Goal: Task Accomplishment & Management: Use online tool/utility

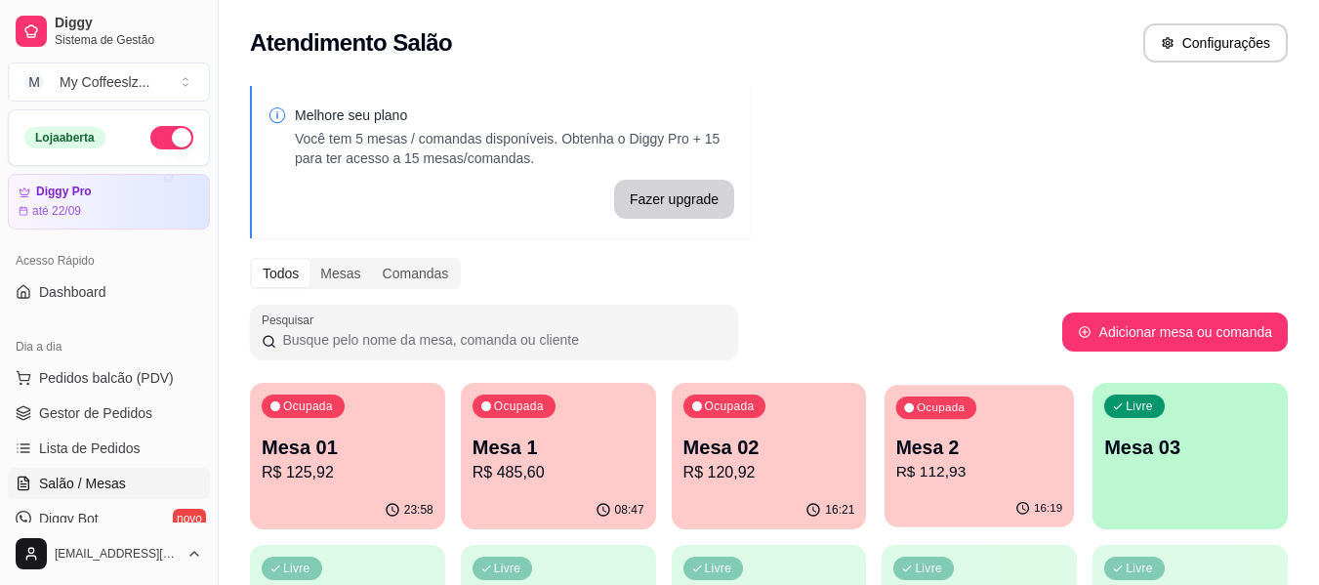
click at [955, 454] on p "Mesa 2" at bounding box center [979, 447] width 167 height 26
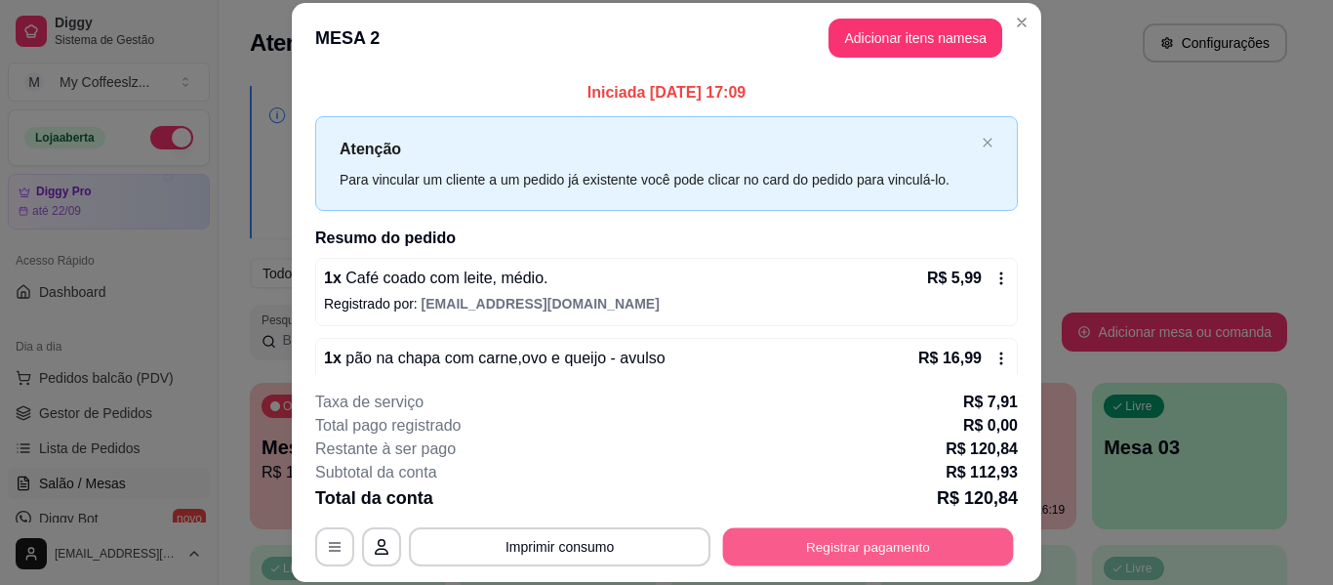
click at [849, 532] on button "Registrar pagamento" at bounding box center [868, 547] width 291 height 38
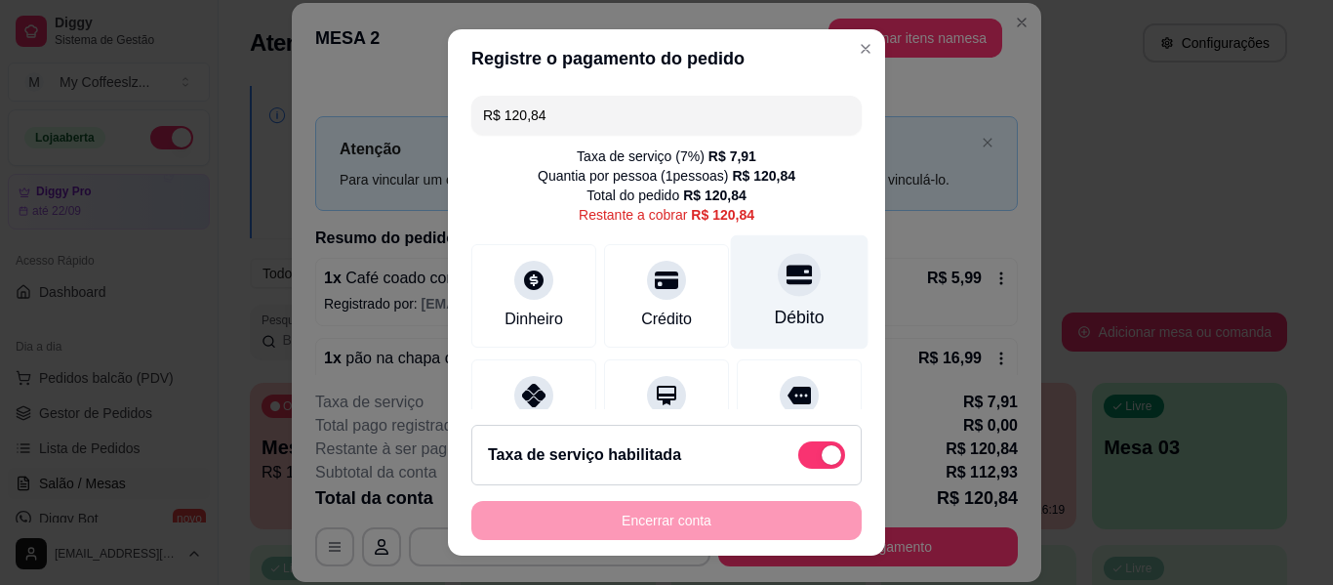
click at [736, 296] on div "Débito" at bounding box center [800, 292] width 138 height 114
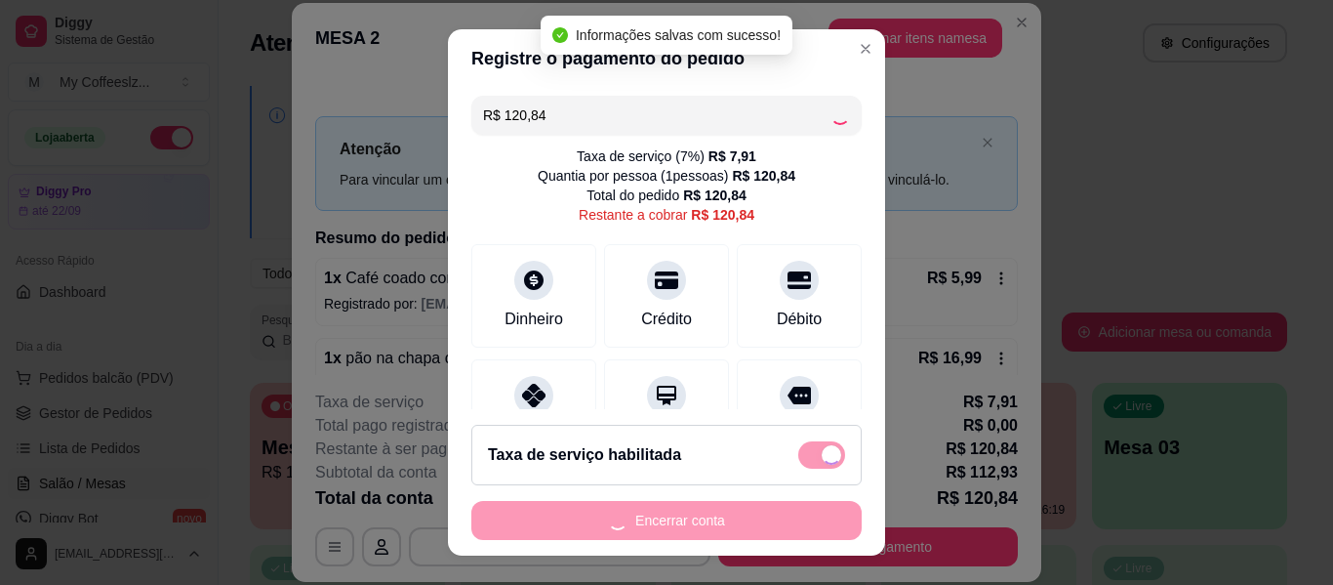
type input "R$ 0,00"
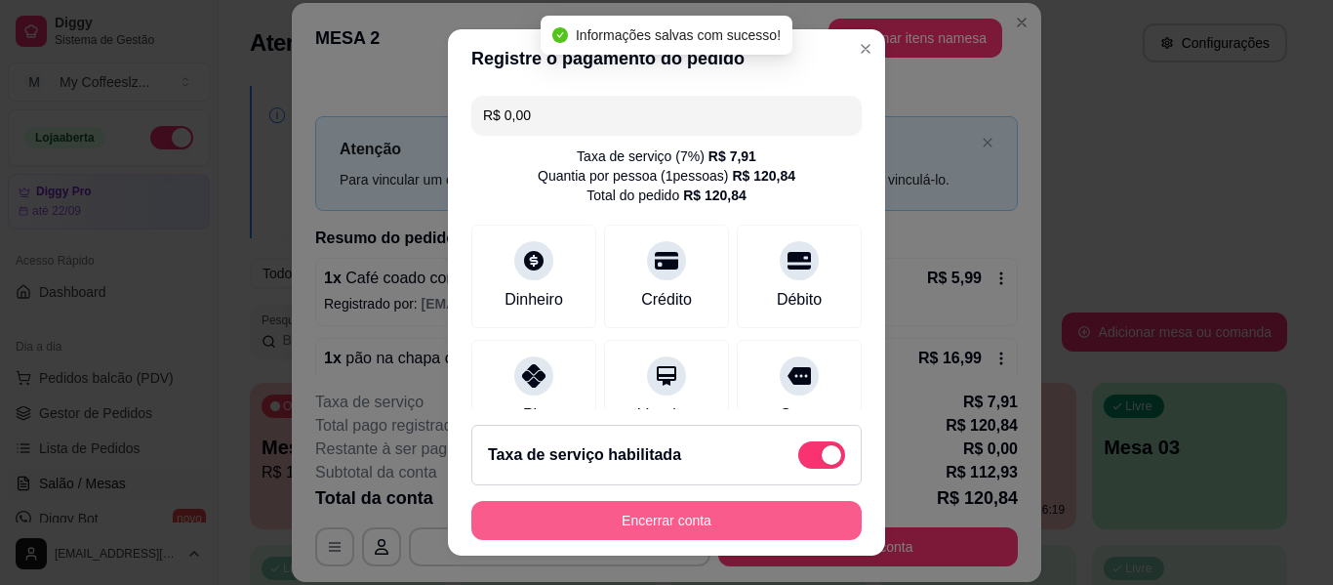
click at [670, 516] on button "Encerrar conta" at bounding box center [666, 520] width 390 height 39
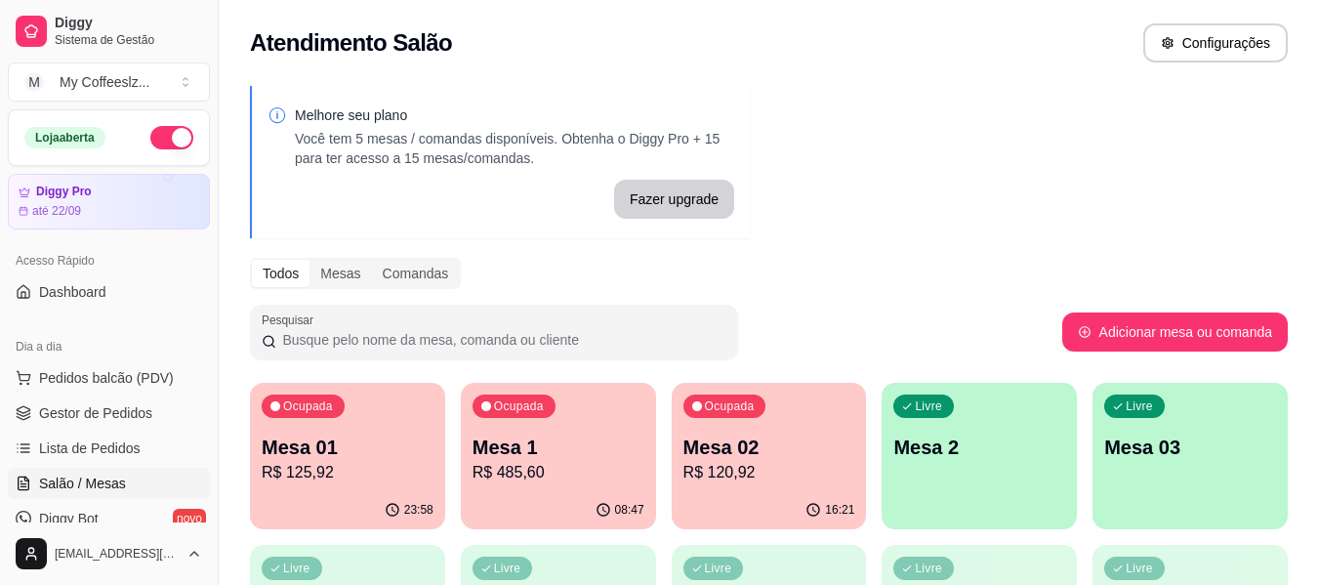
click at [784, 467] on p "R$ 120,92" at bounding box center [769, 472] width 172 height 23
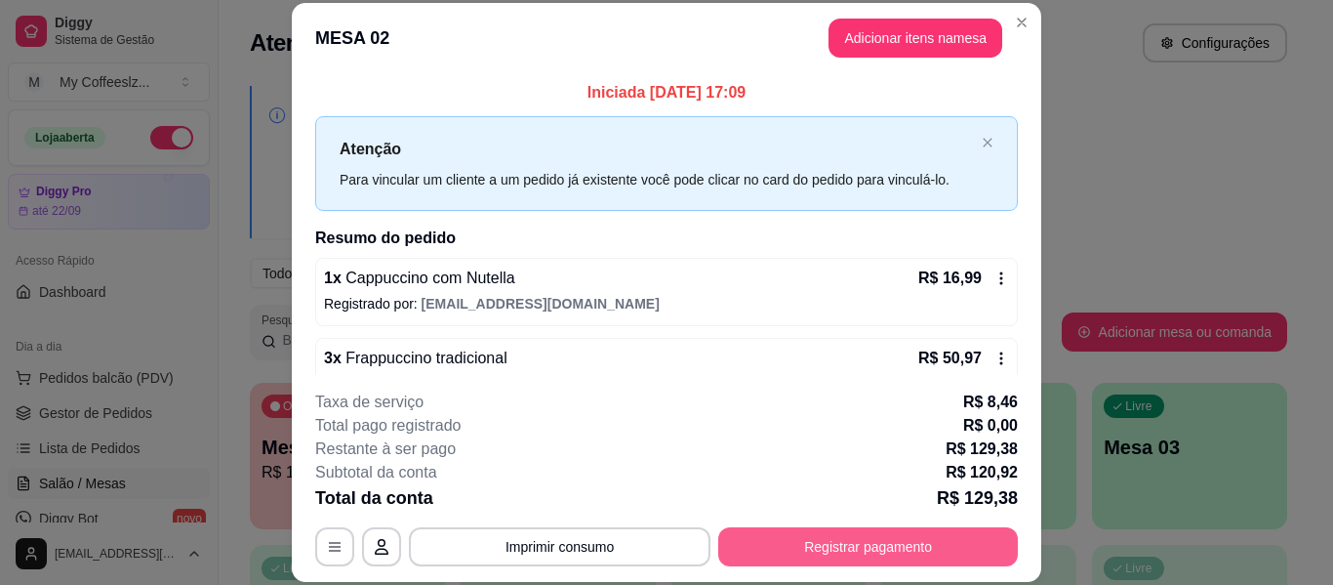
click at [814, 552] on button "Registrar pagamento" at bounding box center [868, 546] width 300 height 39
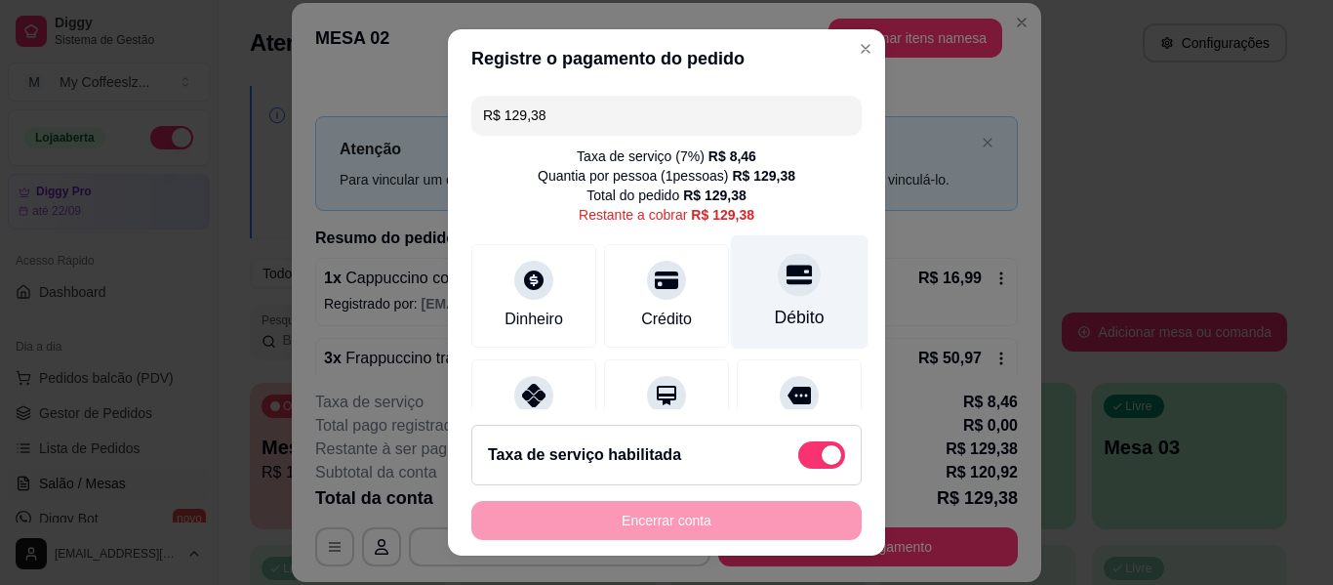
click at [775, 316] on div "Débito" at bounding box center [800, 317] width 50 height 25
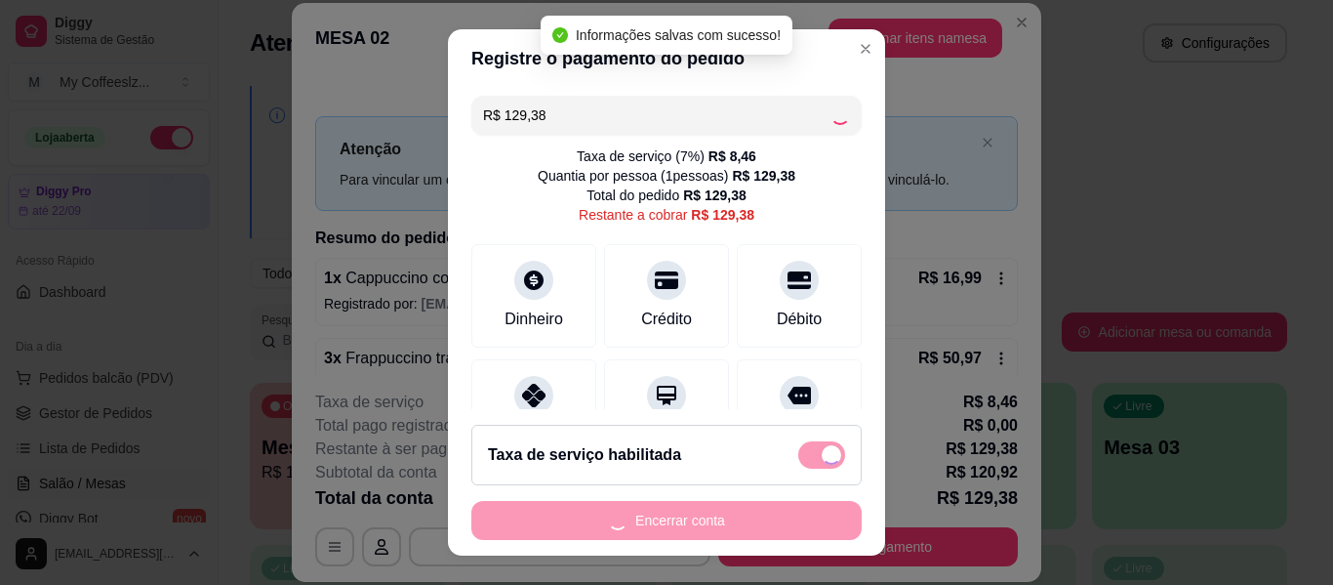
type input "R$ 0,00"
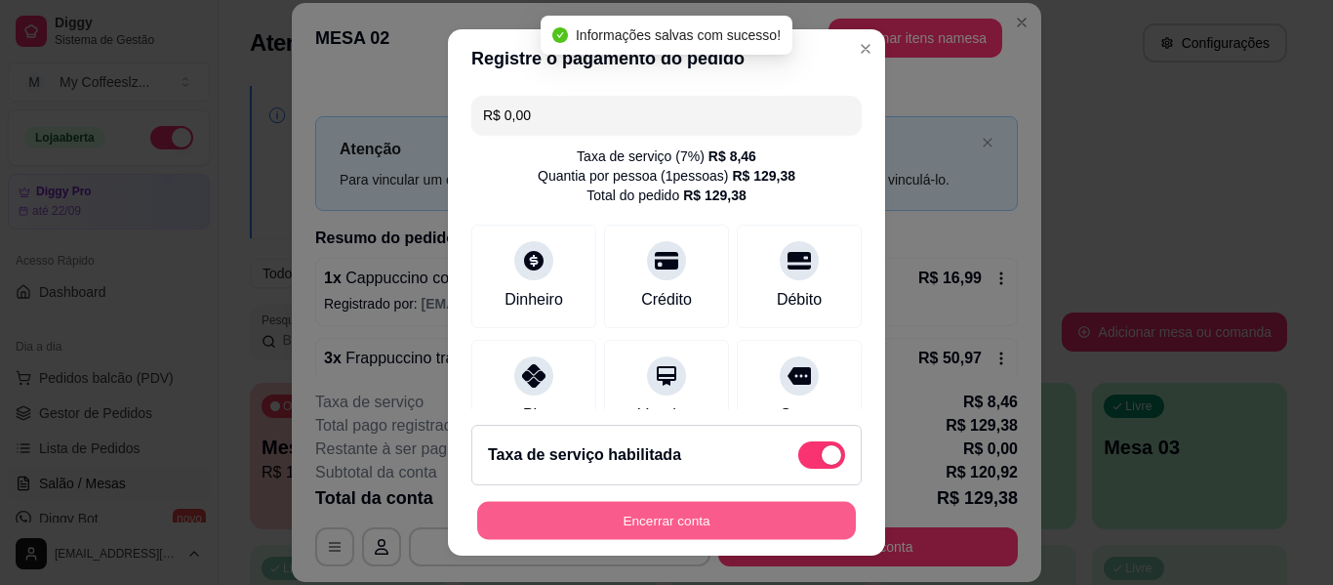
click at [636, 533] on button "Encerrar conta" at bounding box center [666, 521] width 379 height 38
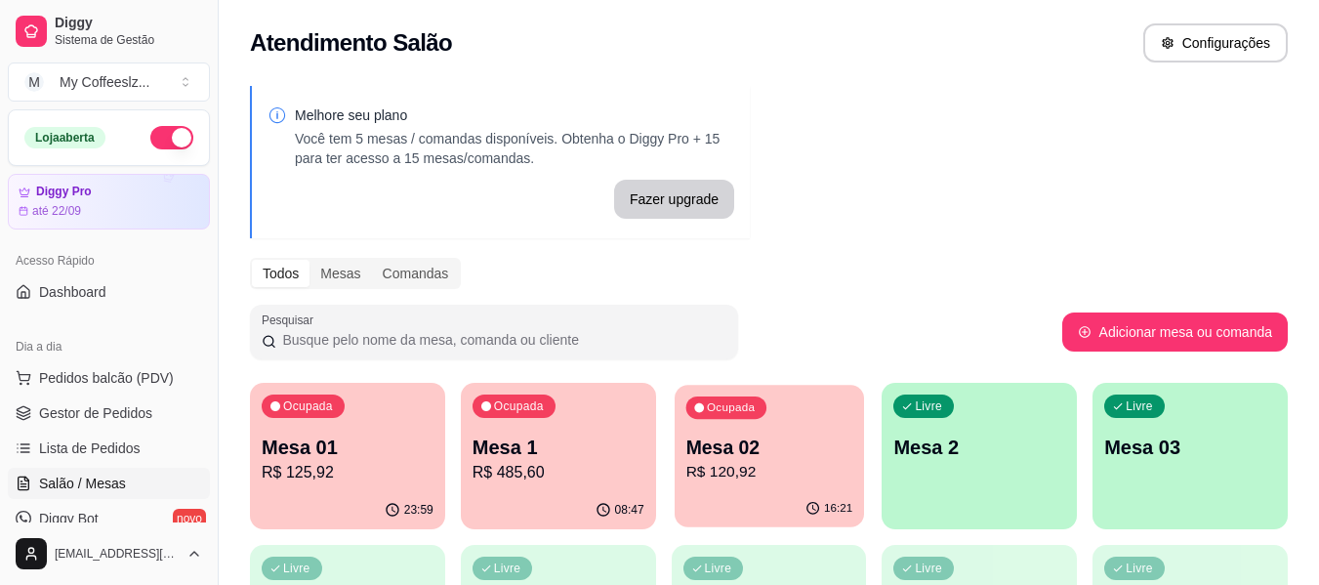
click at [804, 448] on p "Mesa 02" at bounding box center [768, 447] width 167 height 26
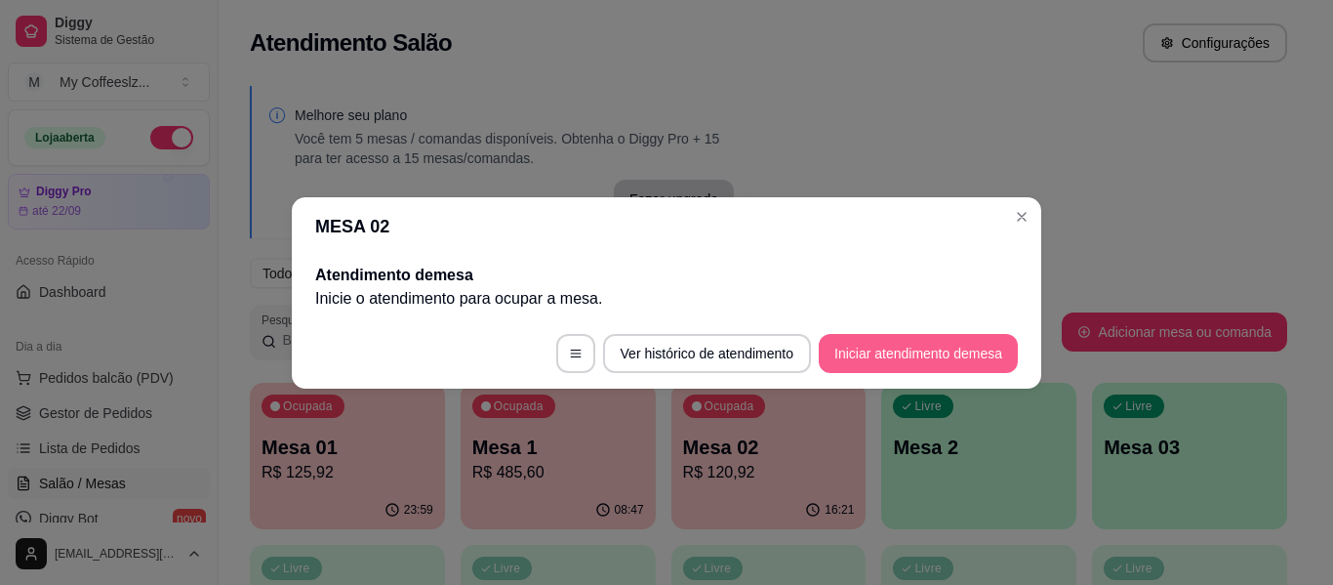
click at [836, 345] on button "Iniciar atendimento de mesa" at bounding box center [918, 353] width 199 height 39
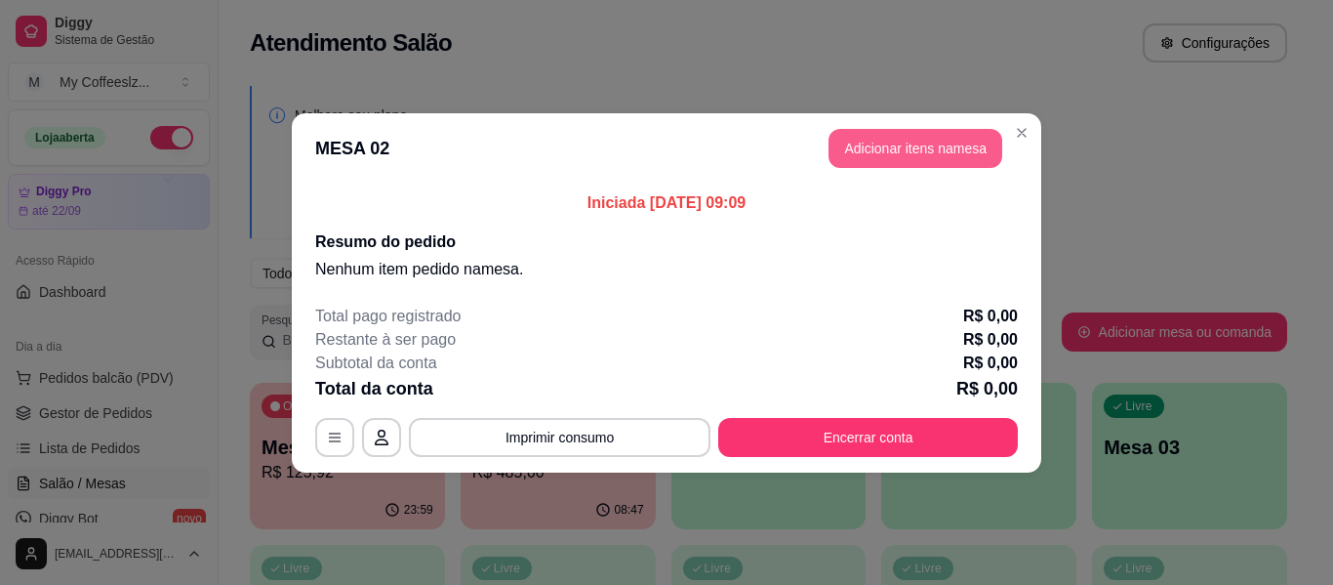
click at [935, 157] on button "Adicionar itens na mesa" at bounding box center [916, 148] width 174 height 39
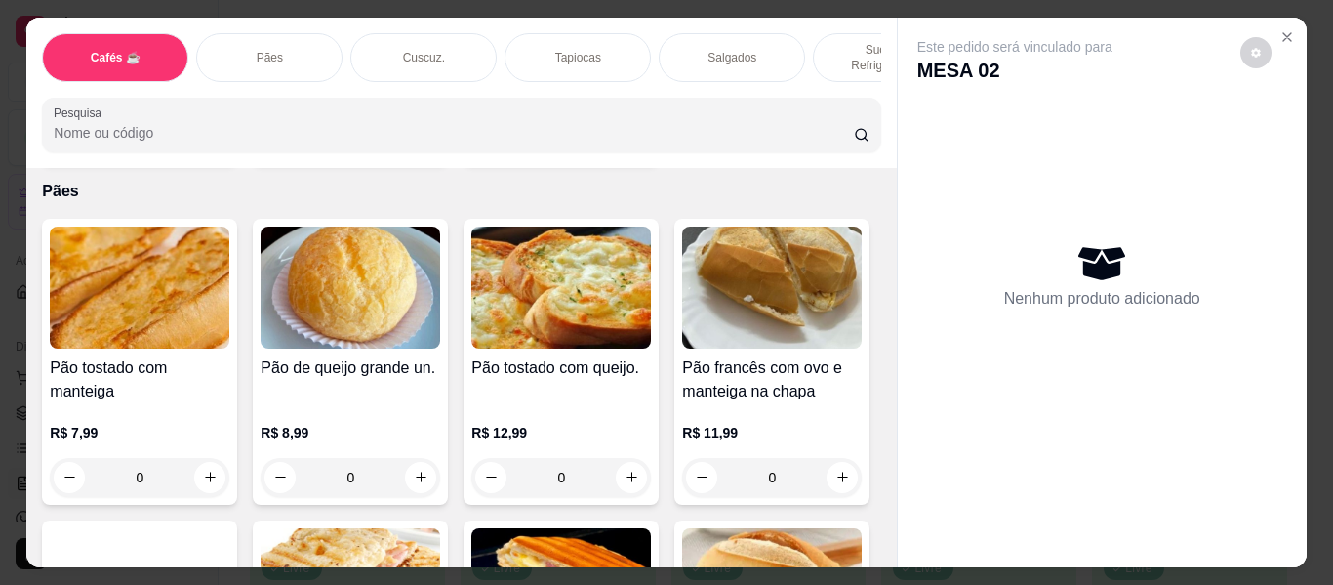
scroll to position [2830, 0]
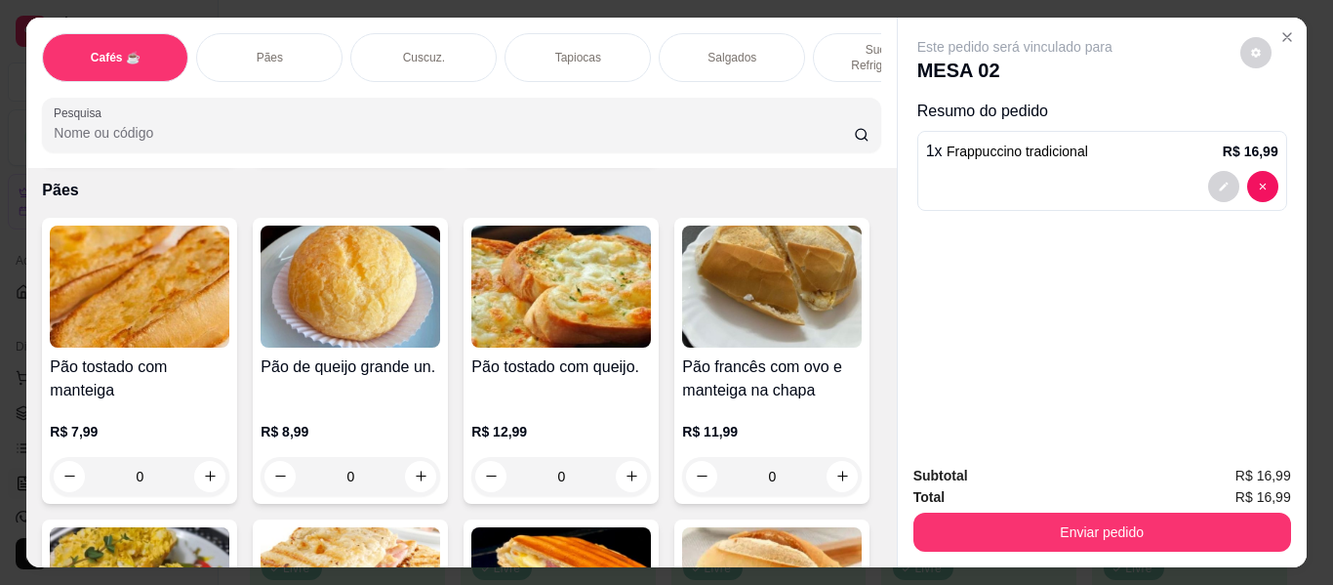
type input "2"
click at [572, 50] on p "Tapiocas" at bounding box center [578, 58] width 46 height 16
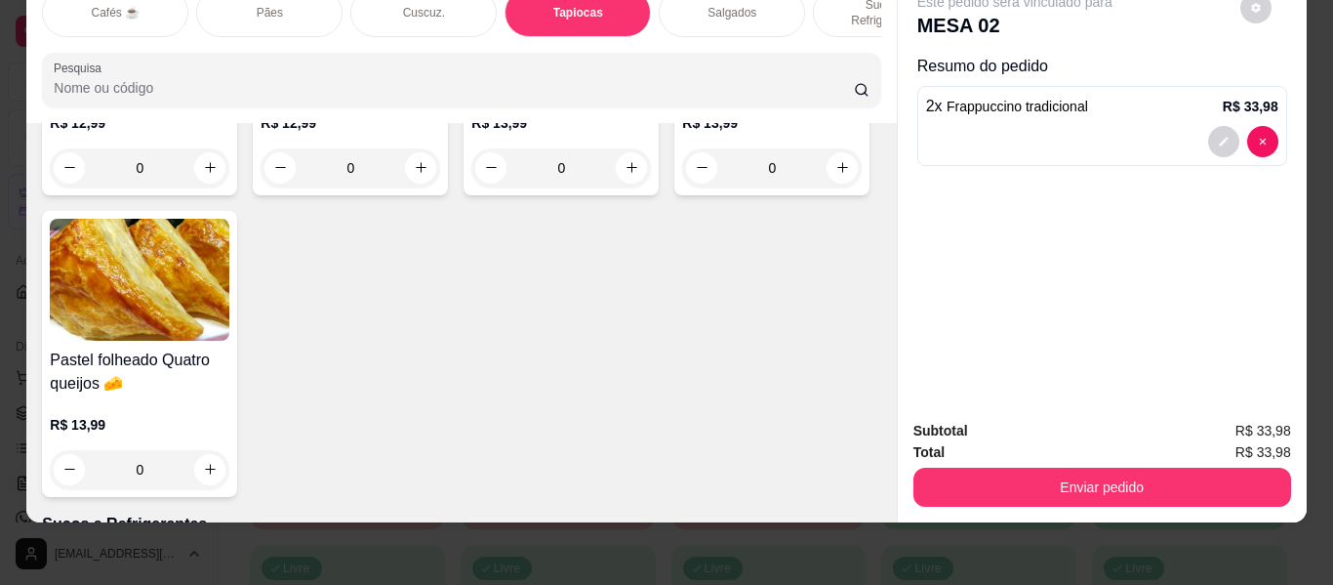
scroll to position [6497, 0]
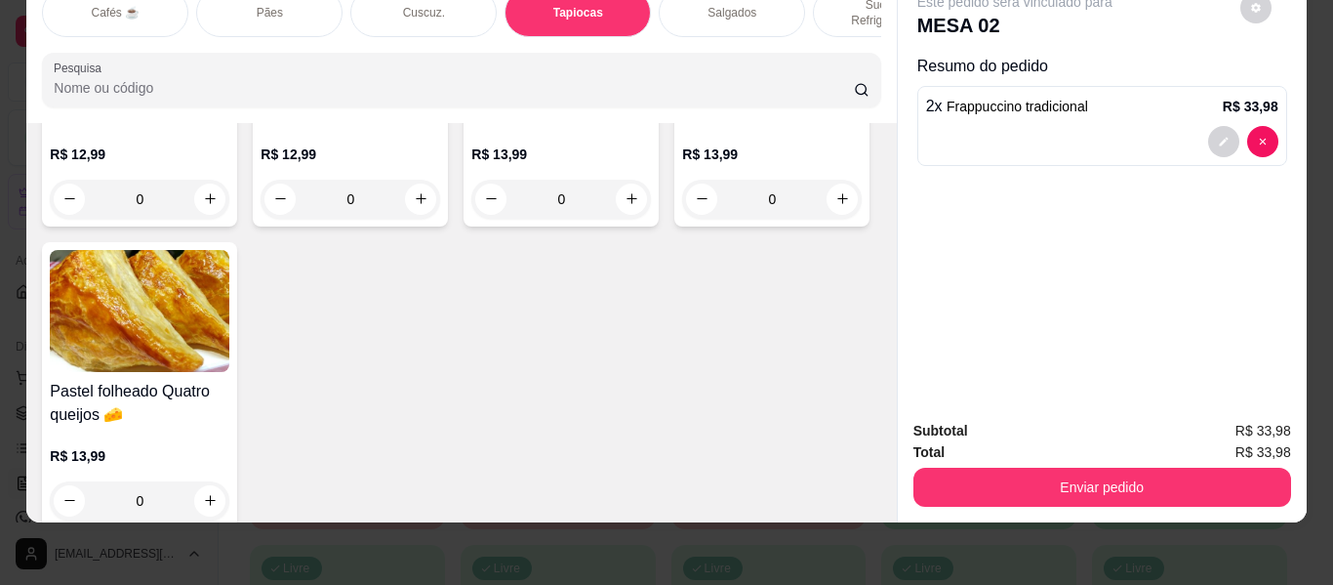
type input "1"
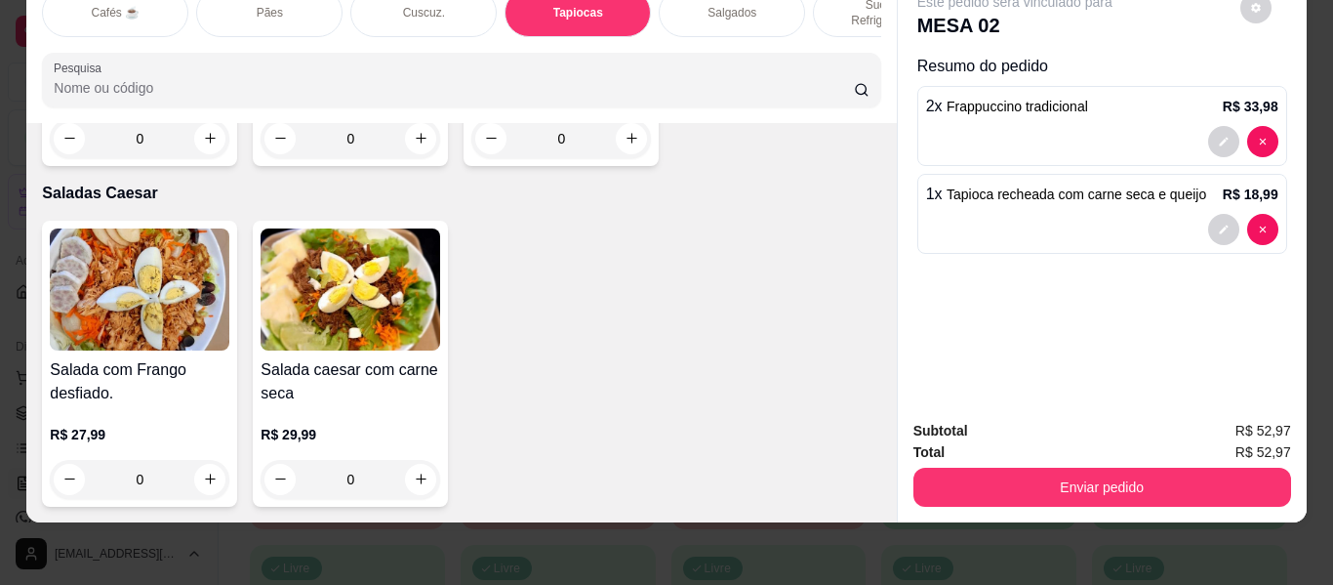
scroll to position [11377, 0]
type input "1"
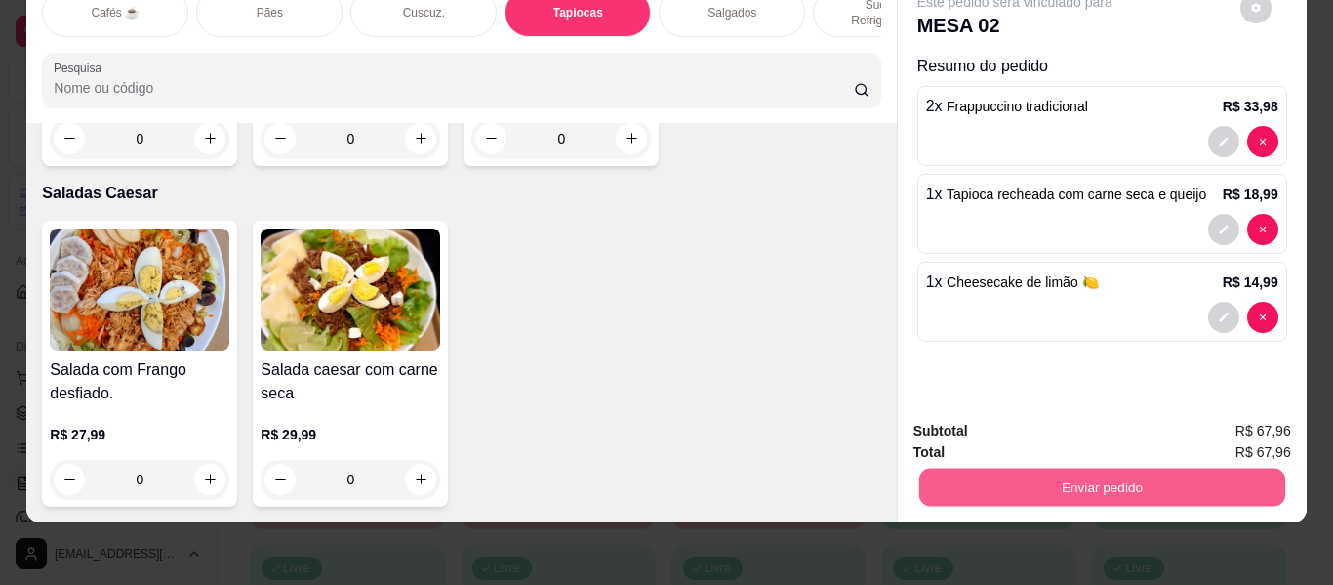
click at [1004, 468] on button "Enviar pedido" at bounding box center [1101, 487] width 366 height 38
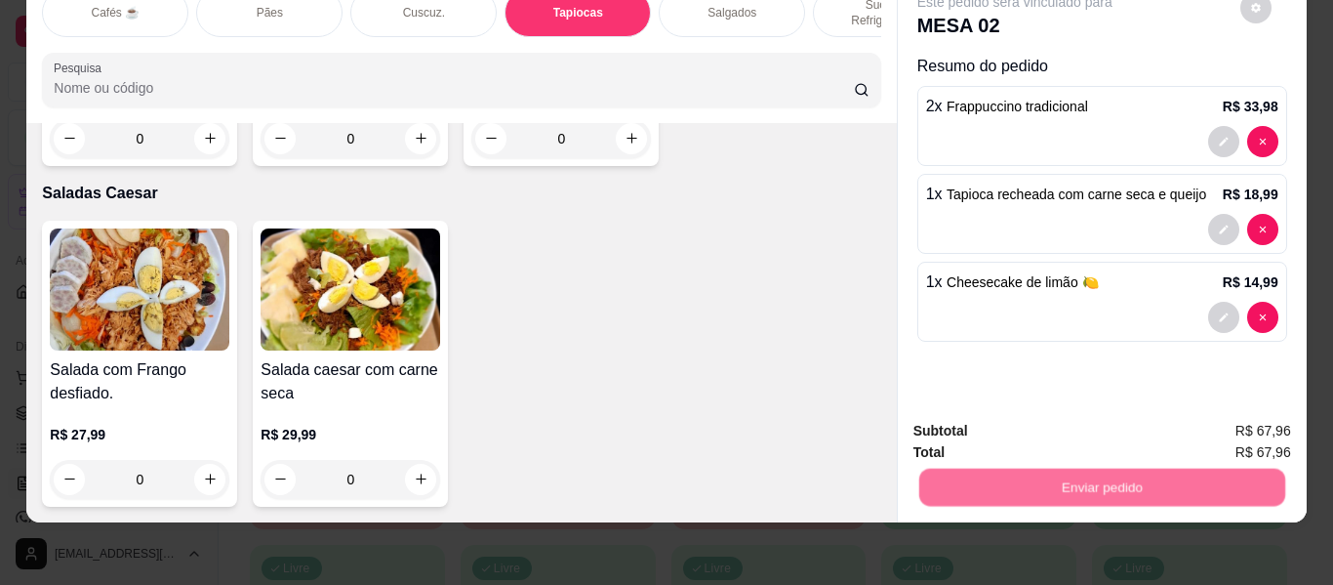
click at [1007, 406] on button "Não registrar e enviar pedido" at bounding box center [1037, 424] width 203 height 37
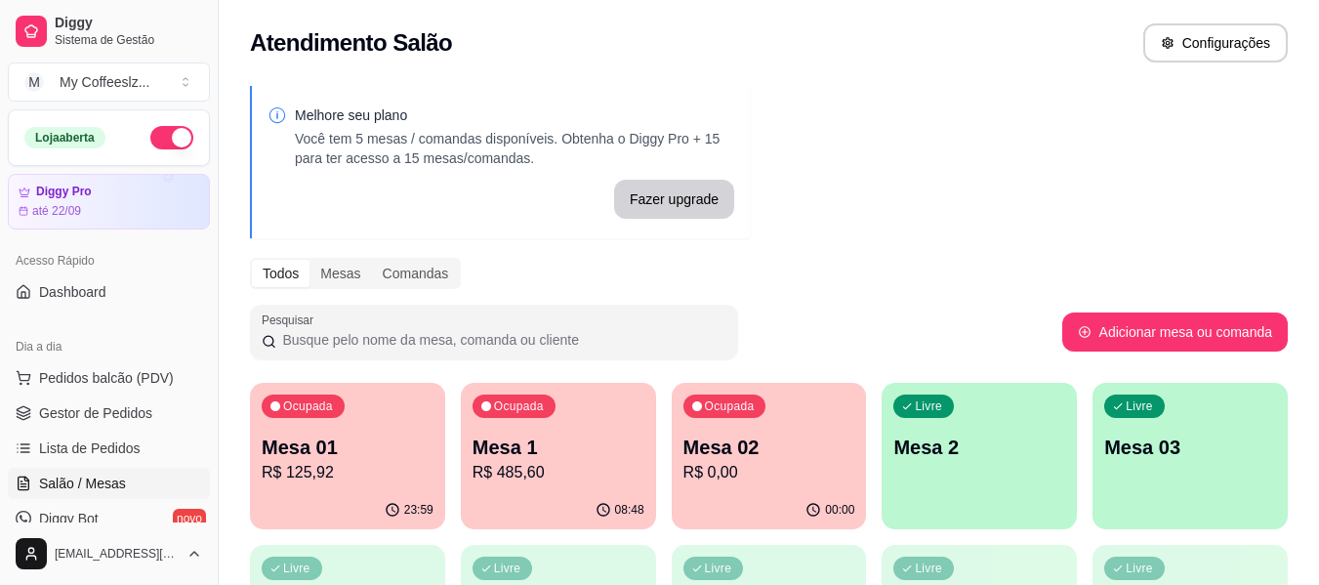
click at [996, 425] on div "Livre Mesa 2" at bounding box center [978, 444] width 195 height 123
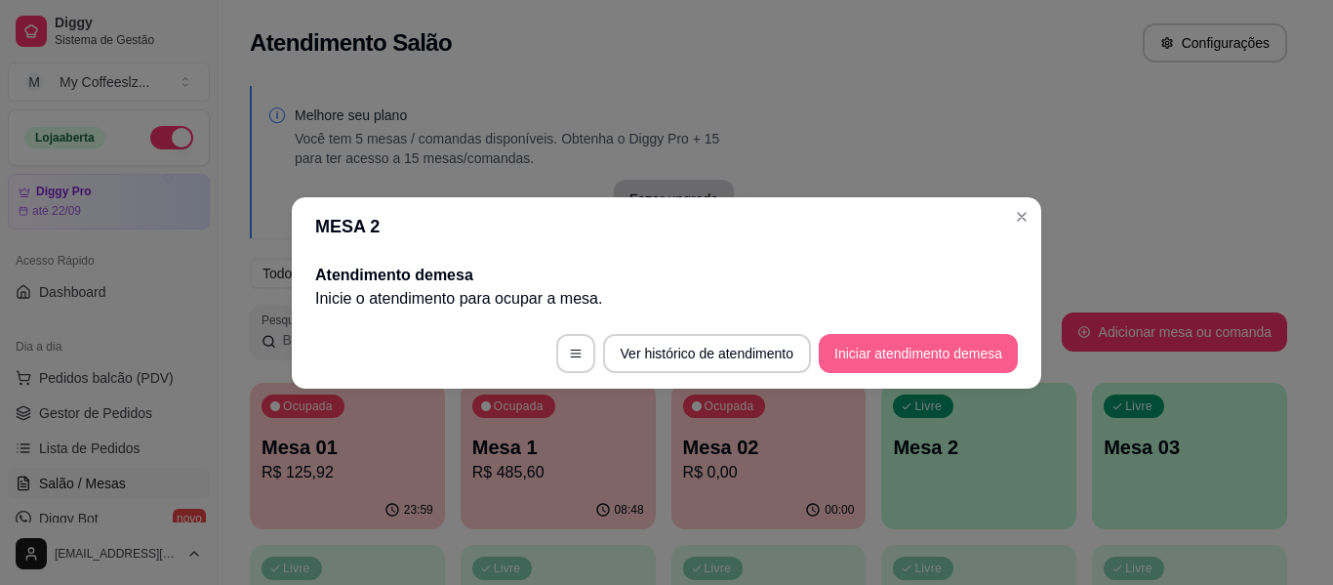
click at [908, 358] on button "Iniciar atendimento de mesa" at bounding box center [918, 353] width 199 height 39
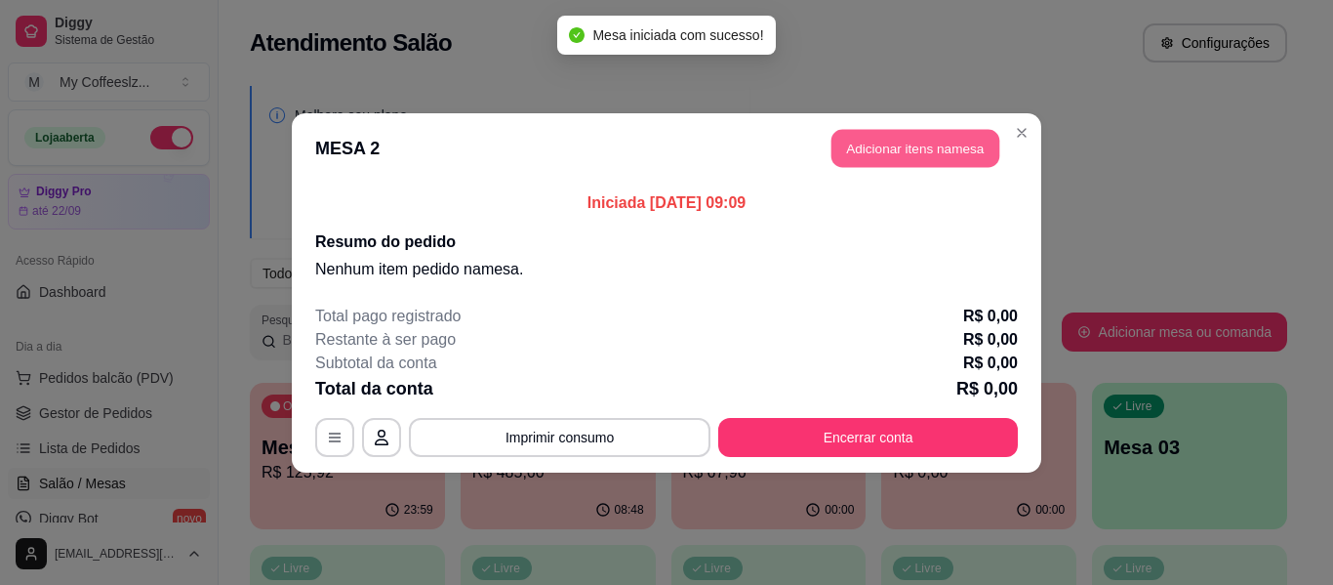
click at [928, 142] on button "Adicionar itens na mesa" at bounding box center [916, 148] width 168 height 38
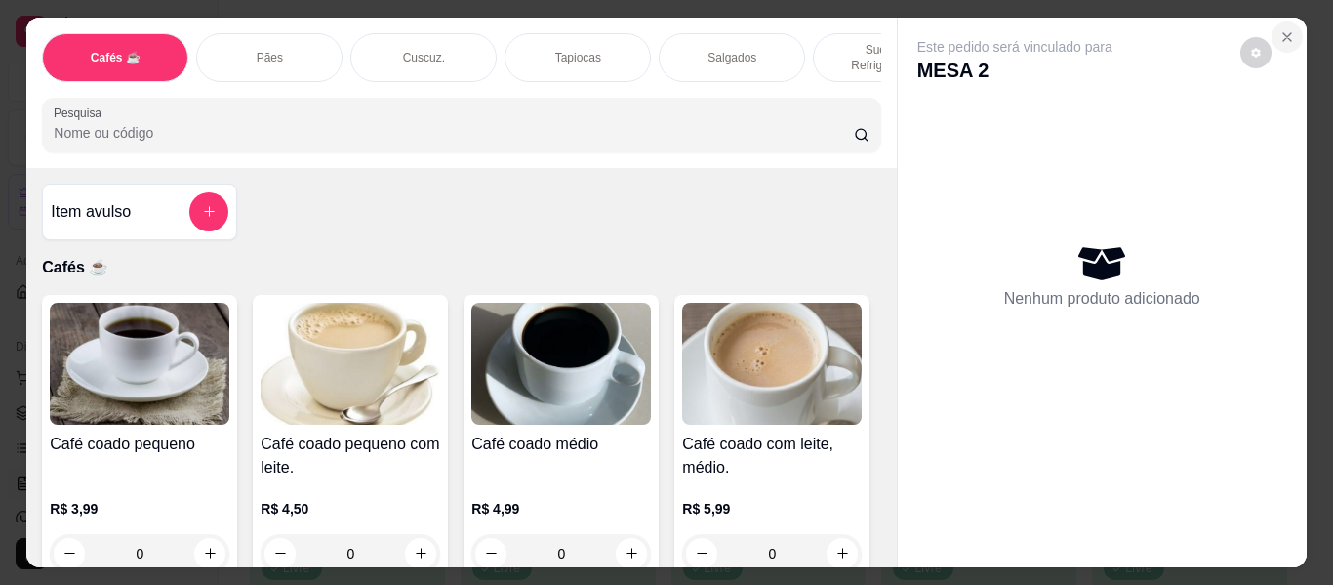
click at [1287, 29] on icon "Close" at bounding box center [1288, 37] width 16 height 16
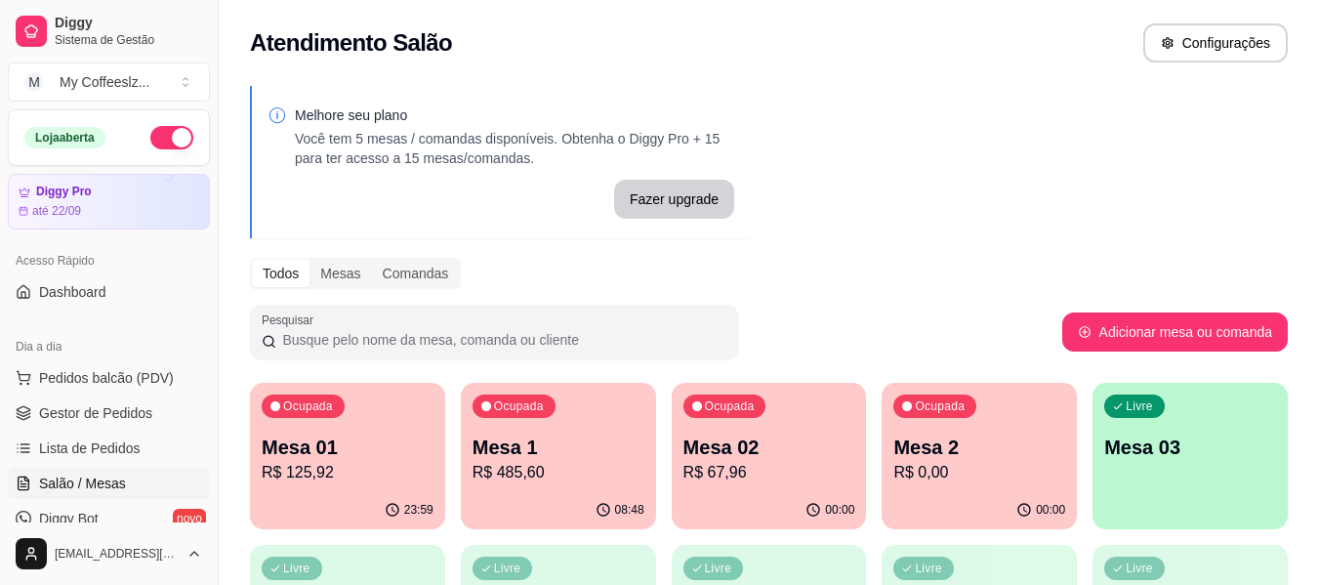
click at [786, 448] on p "Mesa 02" at bounding box center [769, 446] width 172 height 27
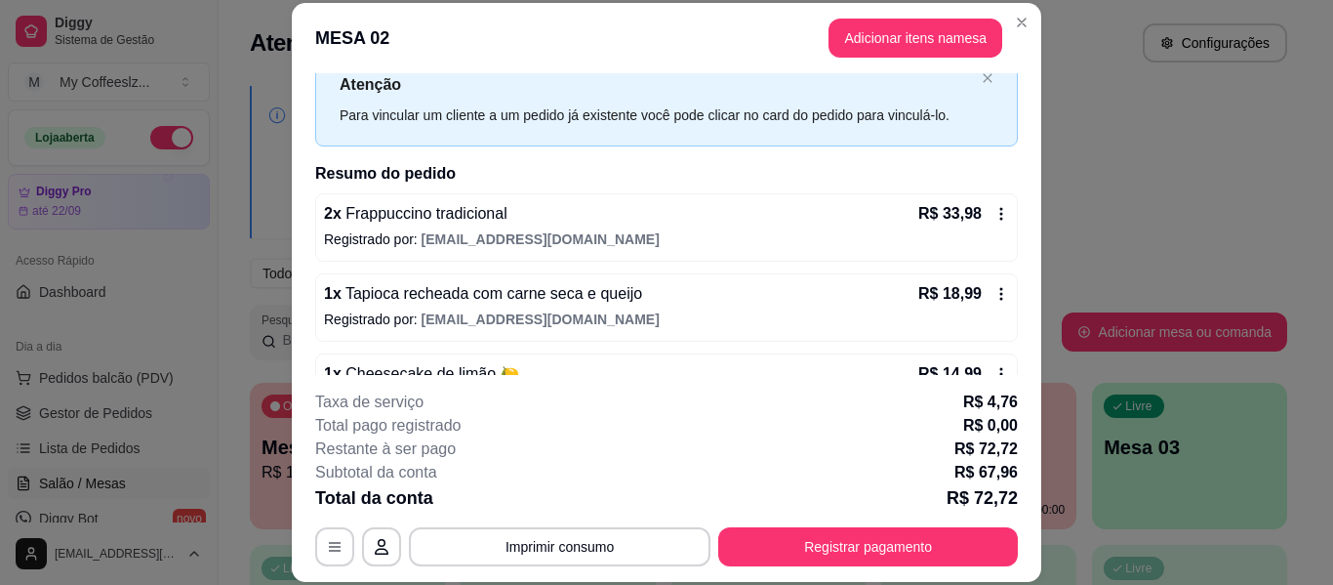
scroll to position [98, 0]
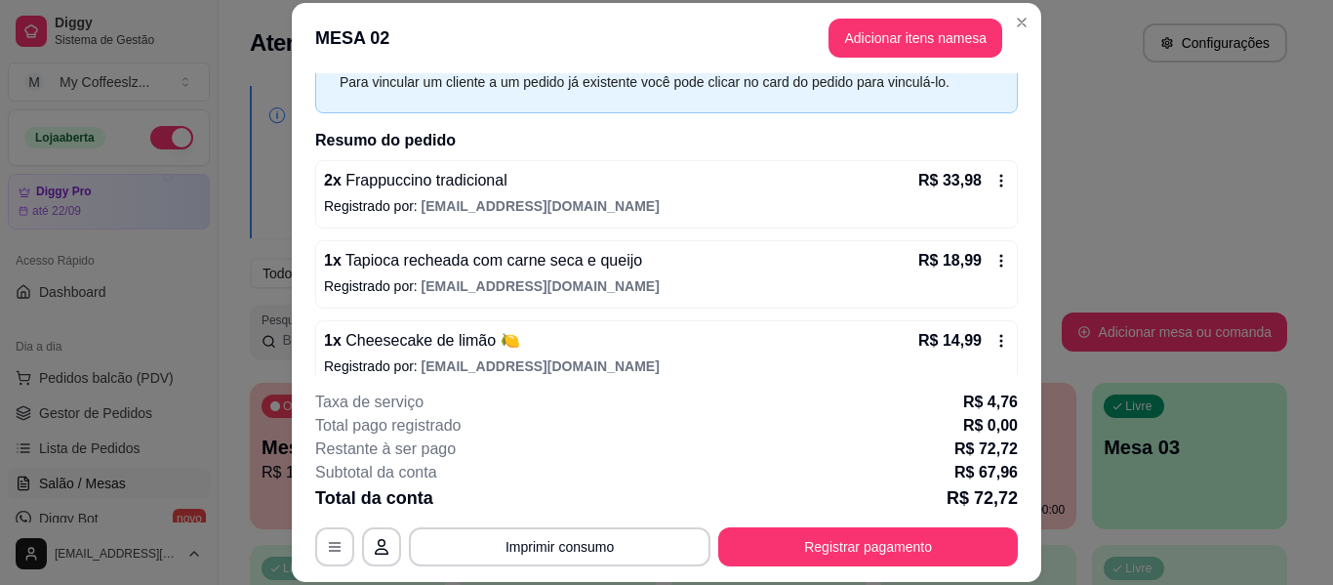
click at [695, 244] on div "1 x Tapioca recheada com carne seca e queijo R$ 18,99 Registrado por: [EMAIL_AD…" at bounding box center [666, 274] width 703 height 68
click at [695, 244] on div "Nessa tela você pode gerenciar o pedido. Remover clientes que estão vinculados …" at bounding box center [666, 227] width 573 height 44
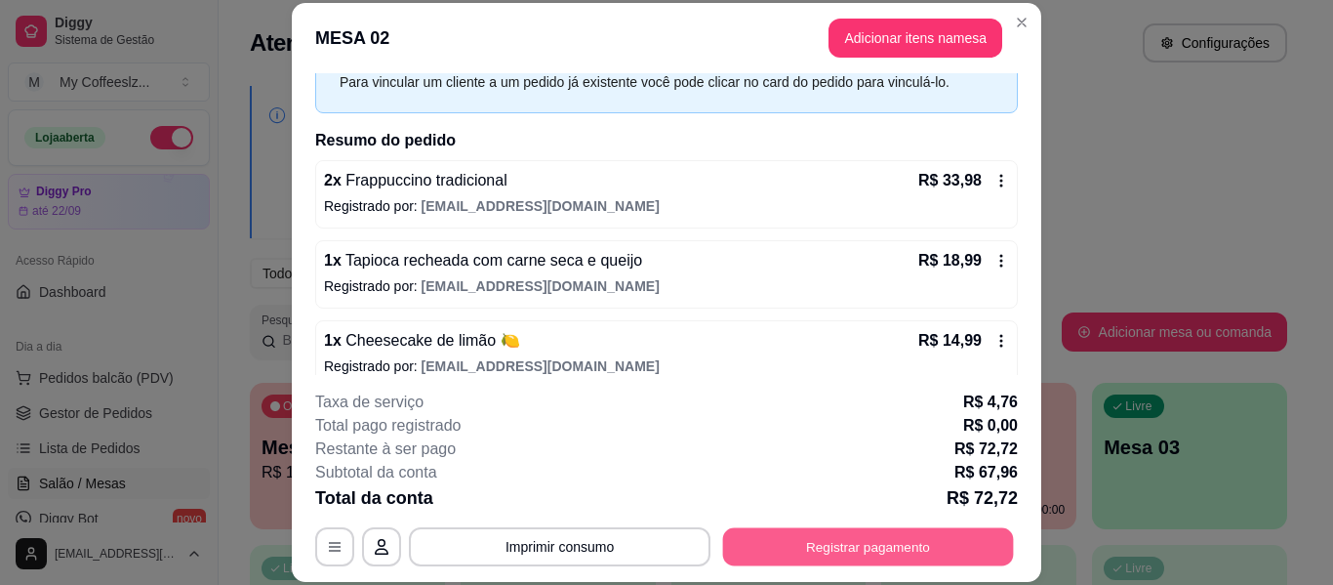
click at [761, 544] on button "Registrar pagamento" at bounding box center [868, 547] width 291 height 38
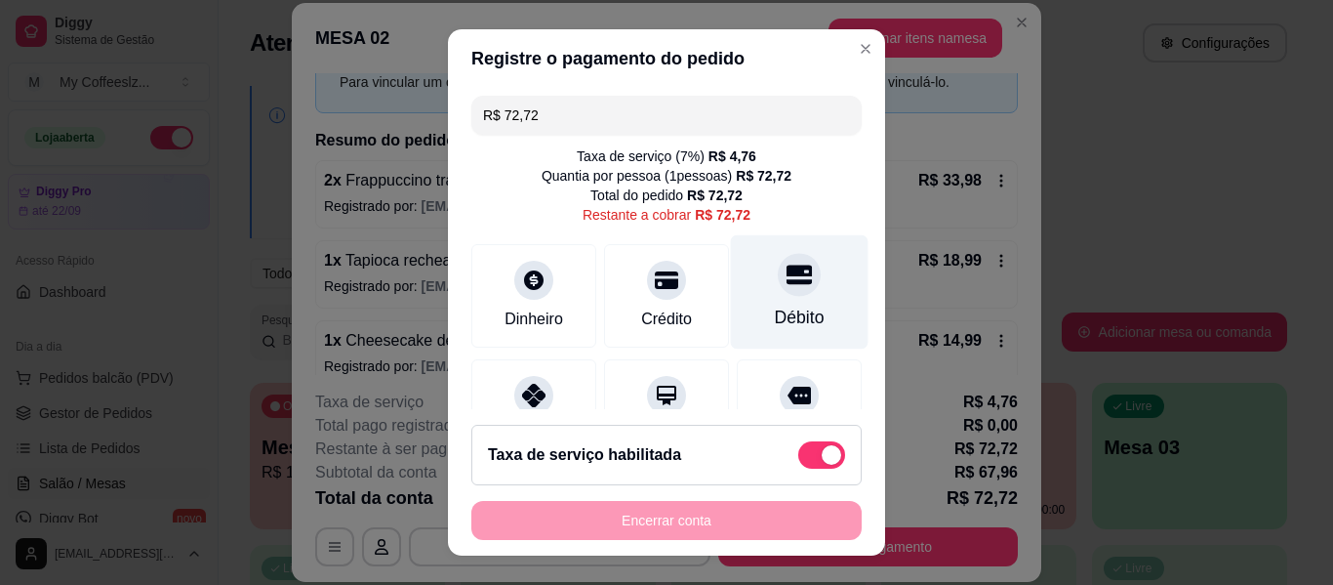
click at [773, 339] on div "Débito" at bounding box center [800, 292] width 138 height 114
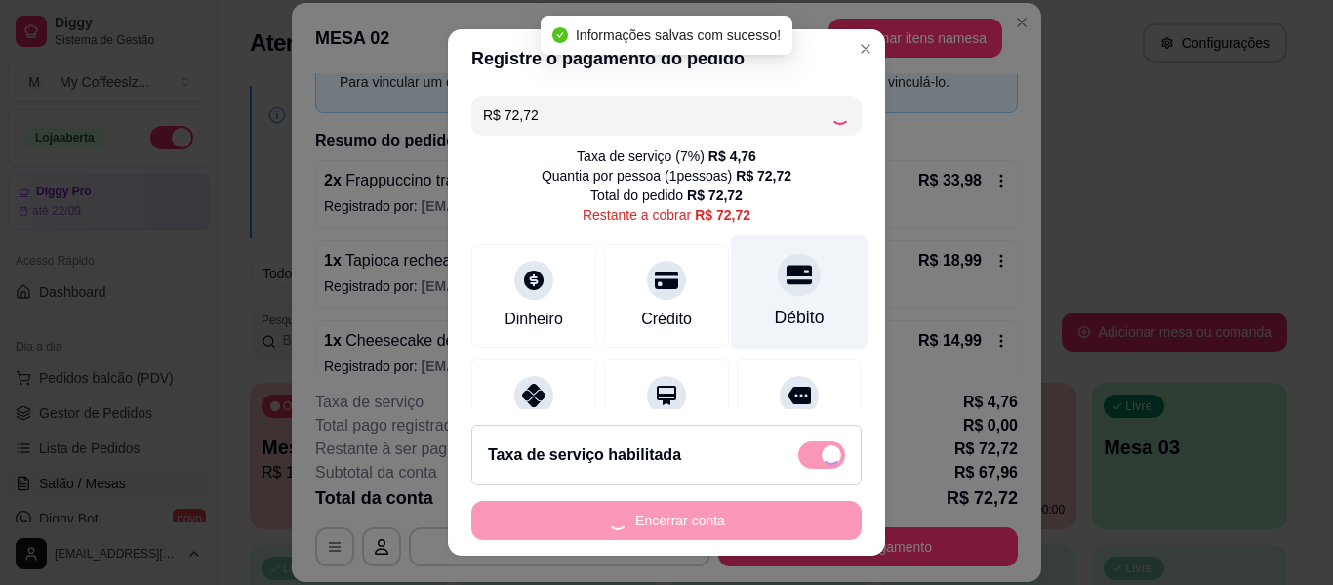
type input "R$ 0,00"
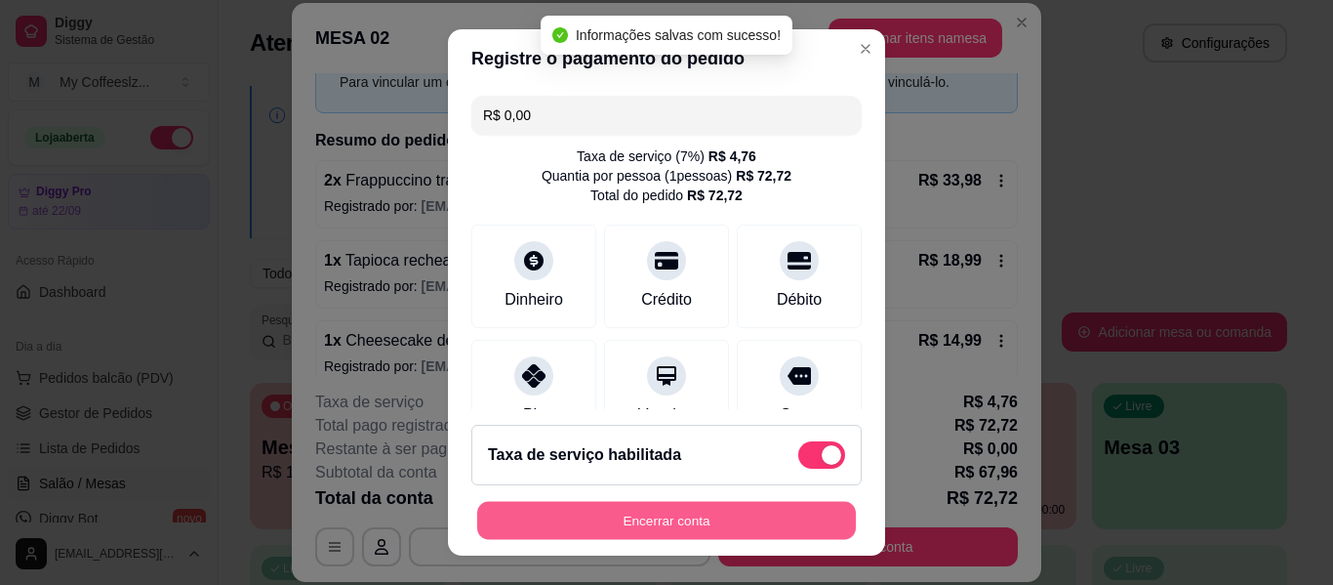
click at [665, 512] on button "Encerrar conta" at bounding box center [666, 521] width 379 height 38
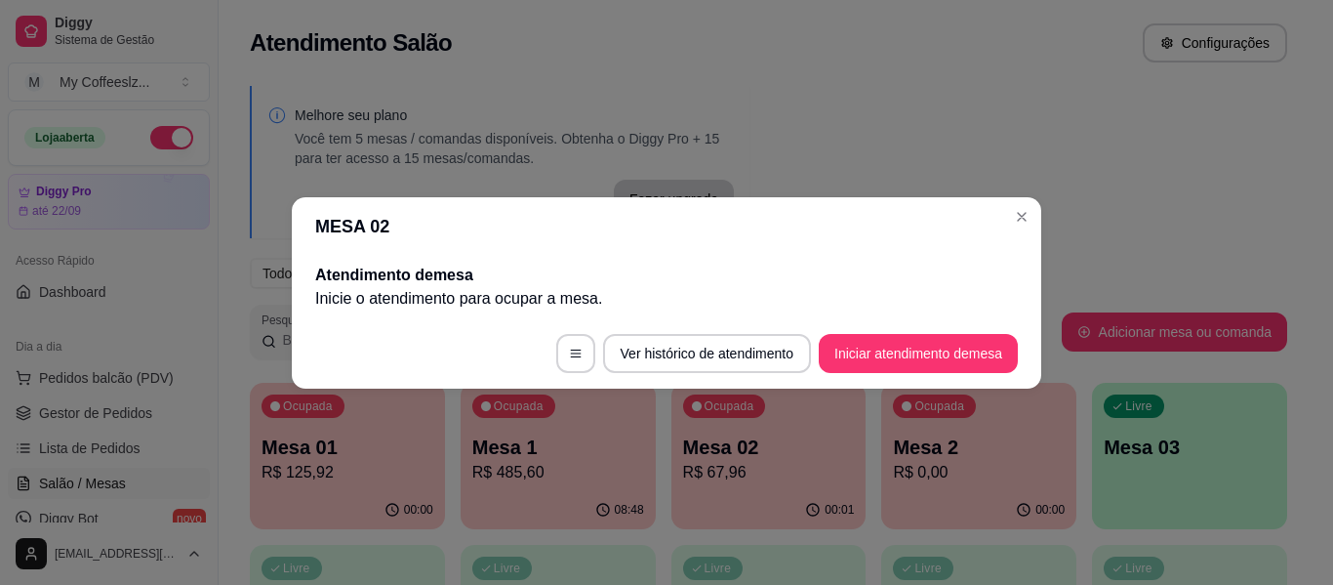
scroll to position [0, 0]
